Goal: Information Seeking & Learning: Learn about a topic

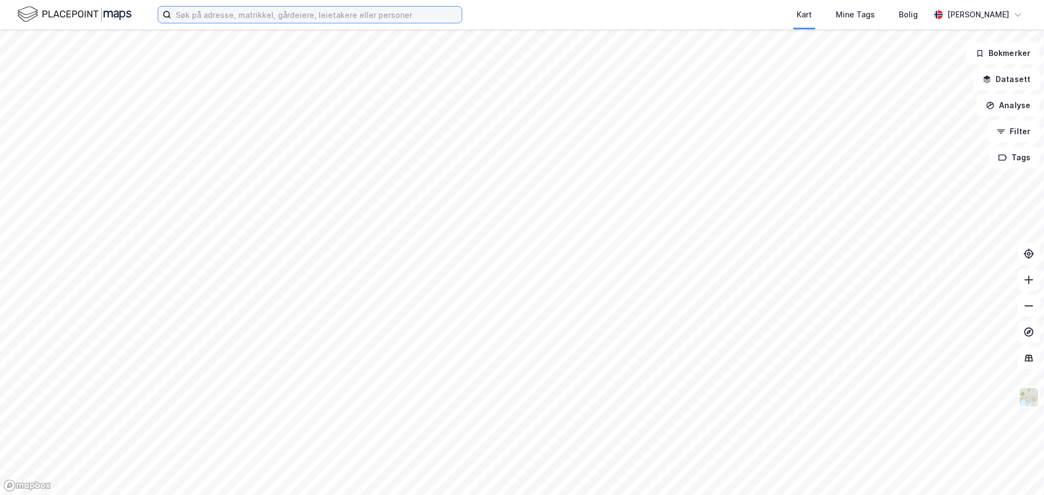
click at [218, 13] on input at bounding box center [316, 15] width 290 height 16
paste input "Røa Torg"
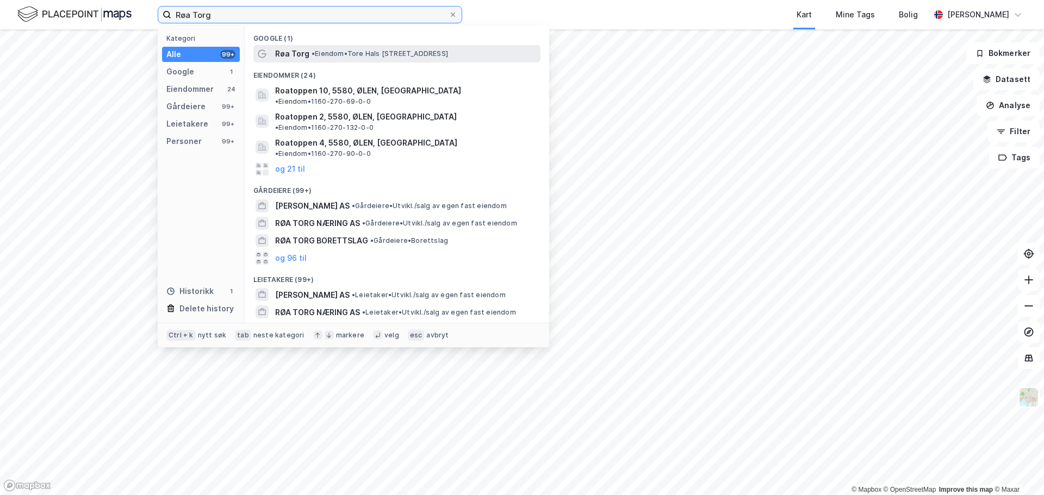
type input "Røa Torg"
click at [364, 54] on span "• Eiendom • [PERSON_NAME][STREET_ADDRESS]" at bounding box center [380, 53] width 137 height 9
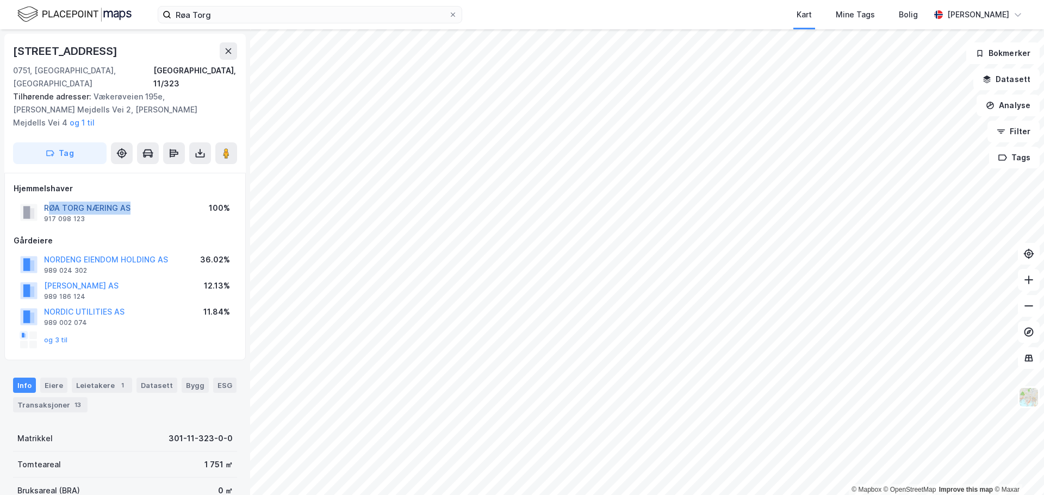
drag, startPoint x: 142, startPoint y: 181, endPoint x: 47, endPoint y: 181, distance: 94.6
click at [47, 200] on div "RØA TORG NÆRING AS 917 098 123 100%" at bounding box center [125, 213] width 223 height 26
click at [134, 200] on div "RØA TORG NÆRING AS 917 098 123 100%" at bounding box center [125, 213] width 223 height 26
click at [138, 200] on div "RØA TORG NÆRING AS 917 098 123 100%" at bounding box center [125, 213] width 223 height 26
click at [145, 200] on div "RØA TORG NÆRING AS 917 098 123 100%" at bounding box center [125, 213] width 223 height 26
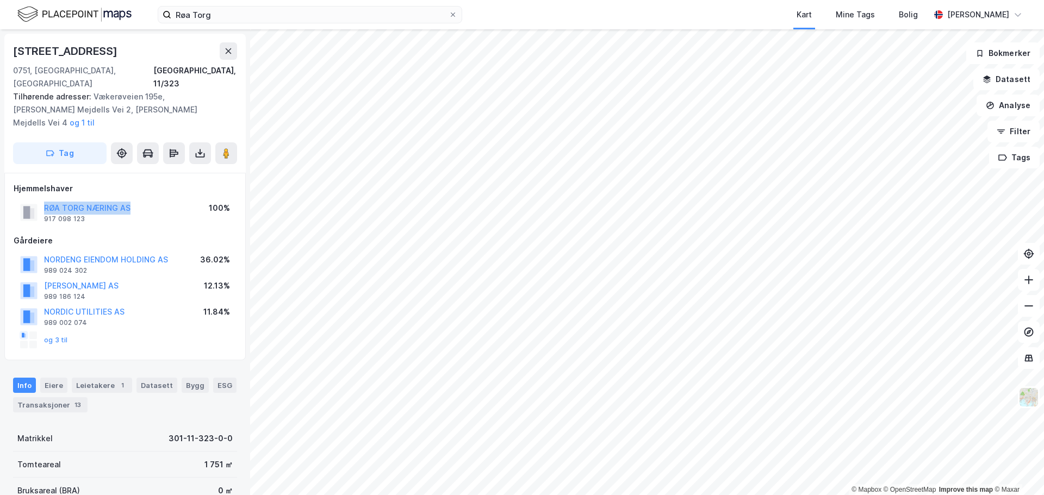
drag, startPoint x: 134, startPoint y: 180, endPoint x: 43, endPoint y: 181, distance: 91.4
click at [43, 200] on div "RØA TORG NÆRING AS 917 098 123 100%" at bounding box center [125, 213] width 223 height 26
copy button "RØA TORG NÆRING AS"
click at [0, 0] on button "NORDENG EIENDOM HOLDING AS" at bounding box center [0, 0] width 0 height 0
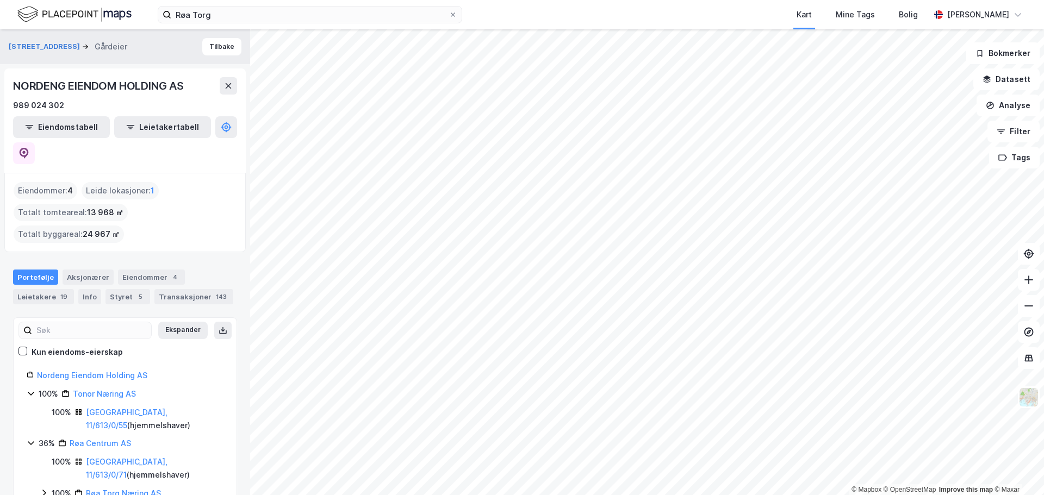
click at [137, 257] on div "Portefølje Aksjonærer Eiendommer 4 Leietakere 19 Info Styret 5 Transaksjoner 143" at bounding box center [125, 283] width 250 height 52
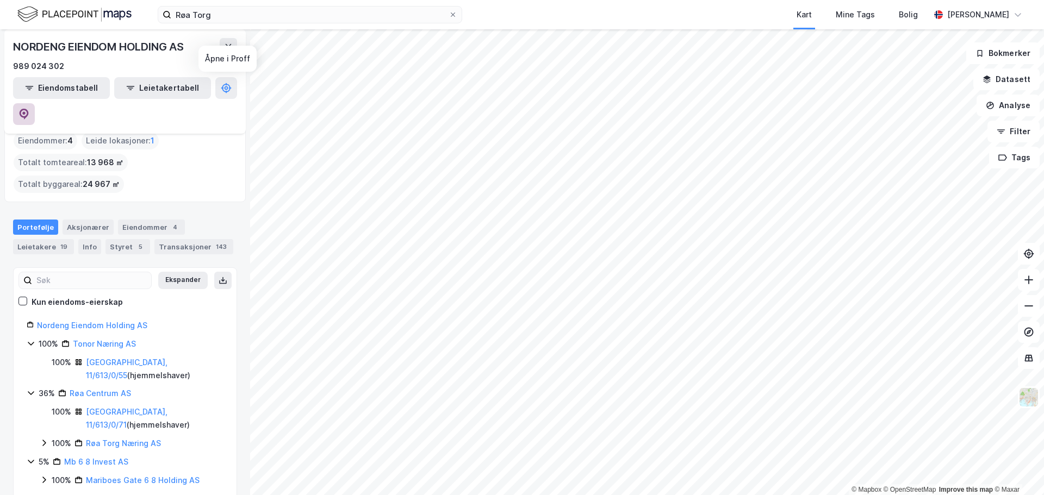
click at [35, 103] on button at bounding box center [24, 114] width 22 height 22
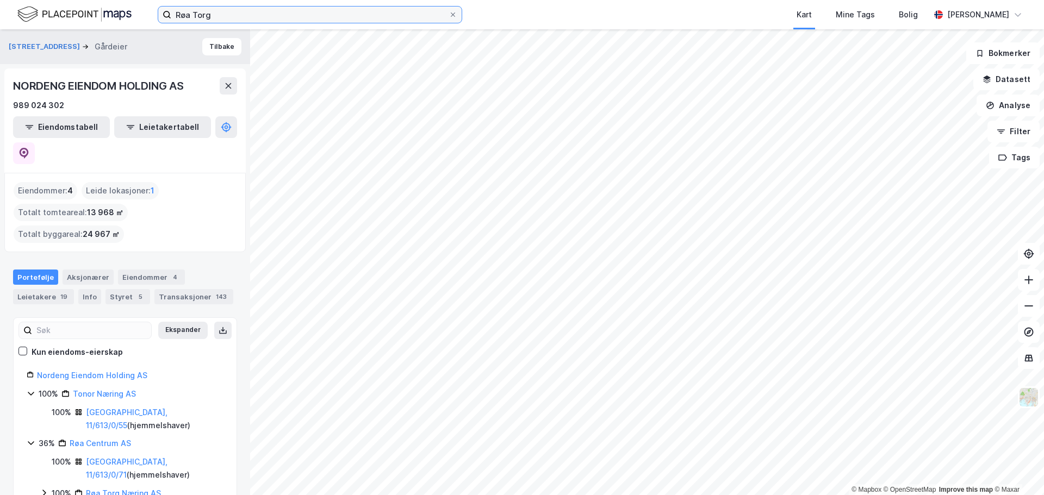
click at [245, 10] on input "Røa Torg" at bounding box center [309, 15] width 277 height 16
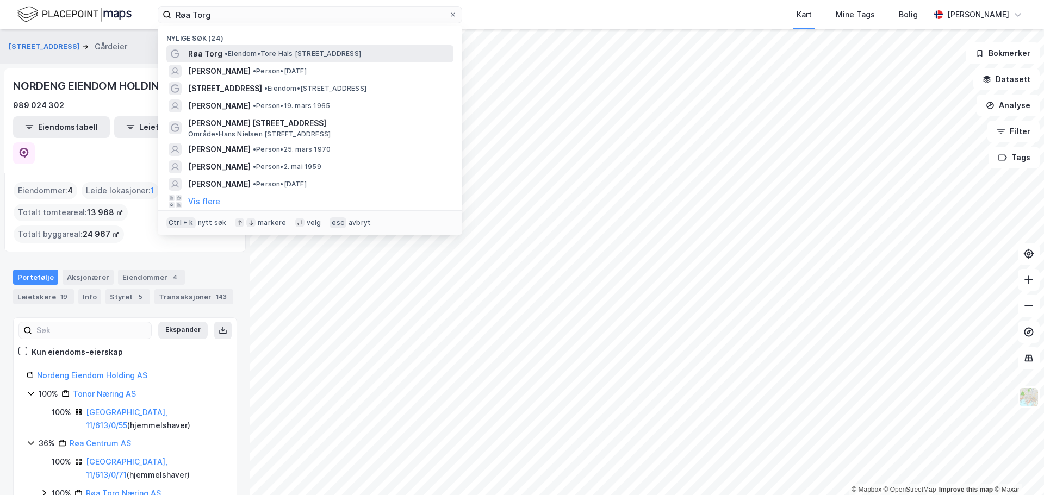
click at [327, 49] on span "• Eiendom • [PERSON_NAME][STREET_ADDRESS]" at bounding box center [293, 53] width 137 height 9
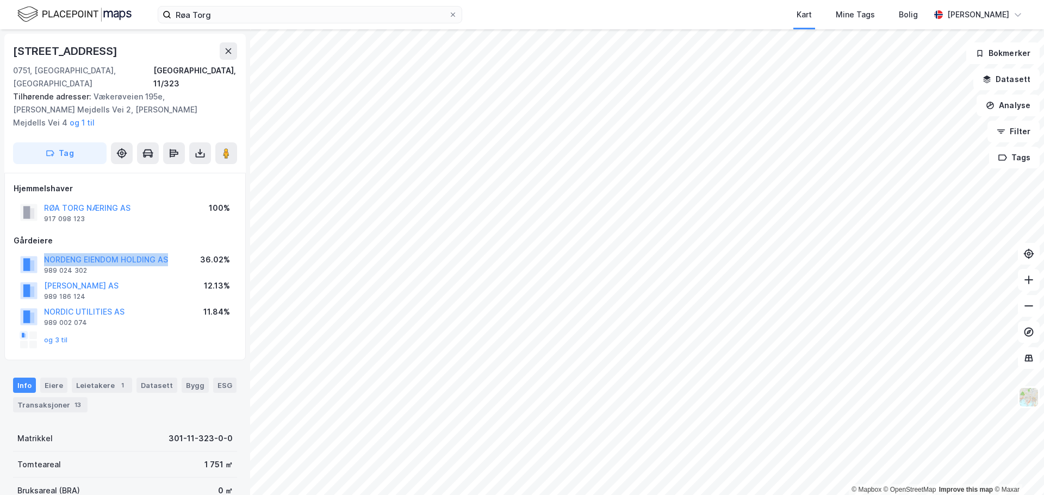
drag, startPoint x: 182, startPoint y: 236, endPoint x: 42, endPoint y: 234, distance: 139.8
click at [42, 251] on div "NORDENG EIENDOM HOLDING AS 989 024 302 36.02%" at bounding box center [125, 264] width 223 height 26
copy button "NORDENG EIENDOM HOLDING AS"
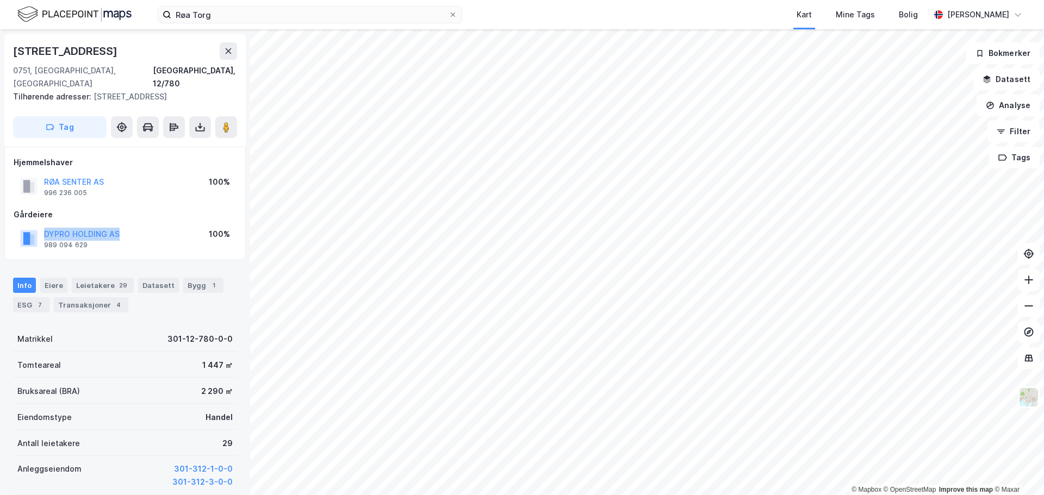
drag, startPoint x: 127, startPoint y: 218, endPoint x: 41, endPoint y: 224, distance: 86.7
click at [41, 226] on div "DYPRO HOLDING AS 989 094 629 100%" at bounding box center [125, 239] width 223 height 26
copy button "DYPRO HOLDING AS"
